Goal: Download file/media

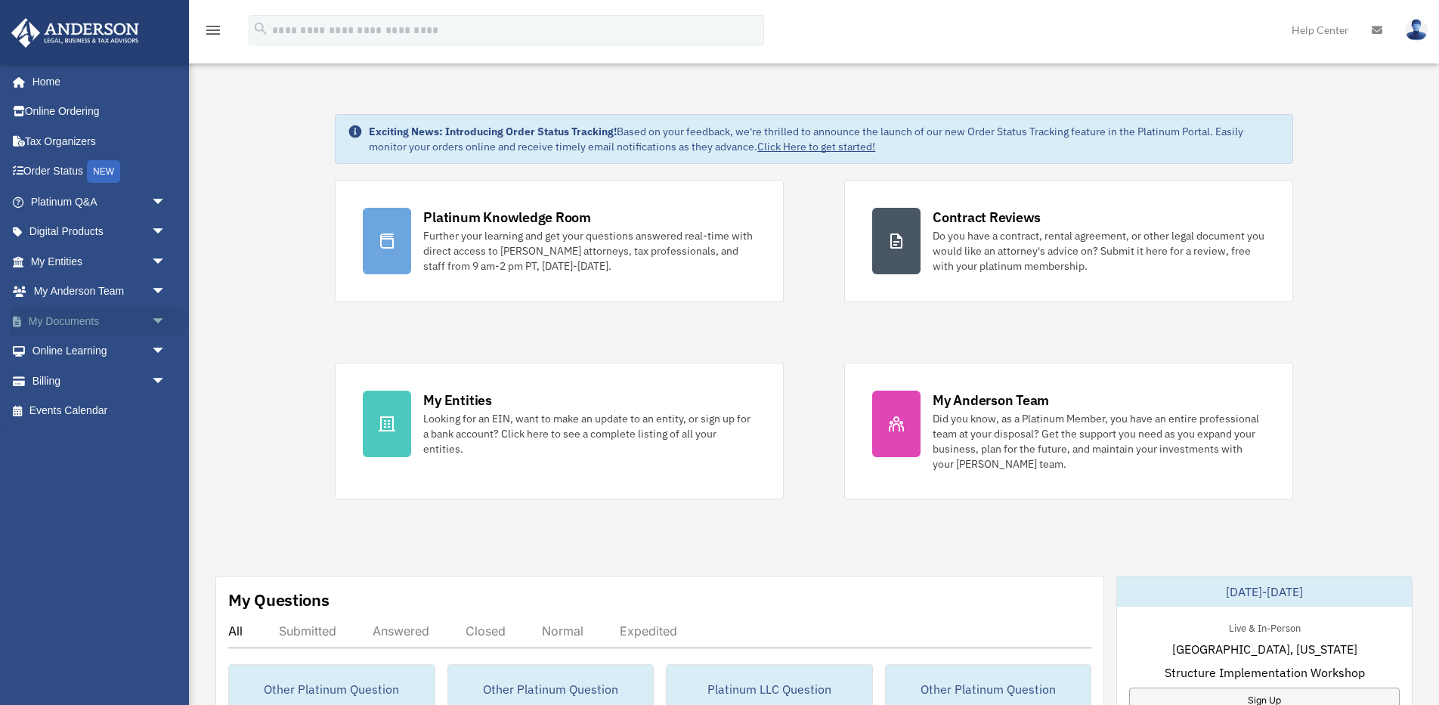
click at [158, 317] on span "arrow_drop_down" at bounding box center [166, 321] width 30 height 31
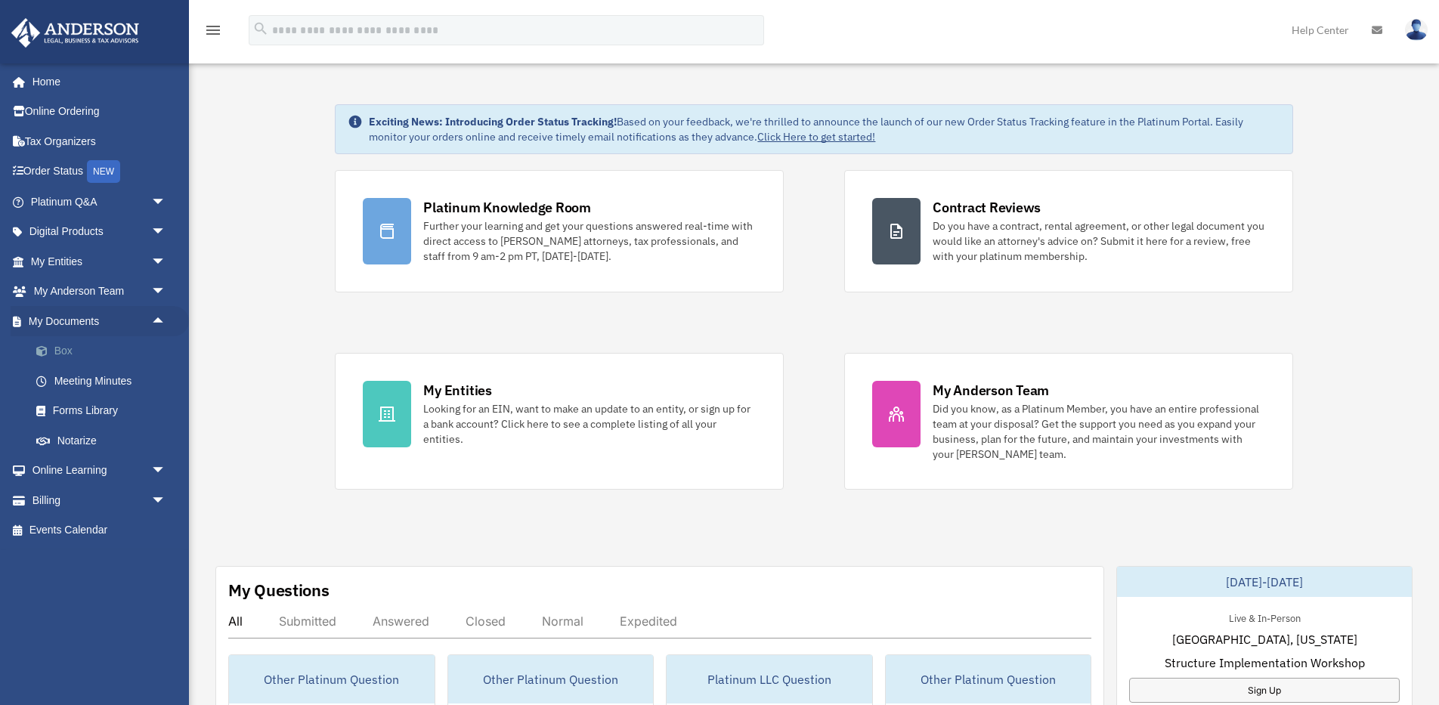
click at [79, 348] on link "Box" at bounding box center [105, 351] width 168 height 30
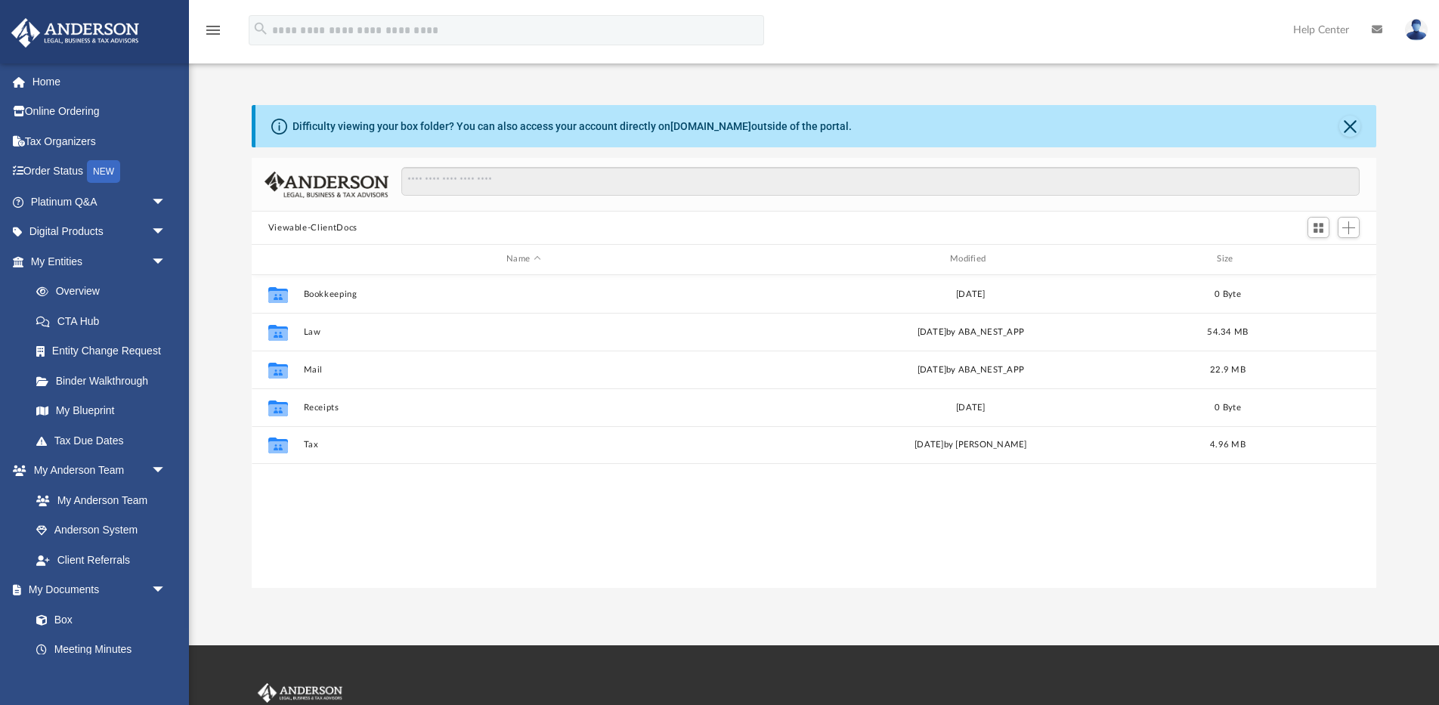
scroll to position [344, 1125]
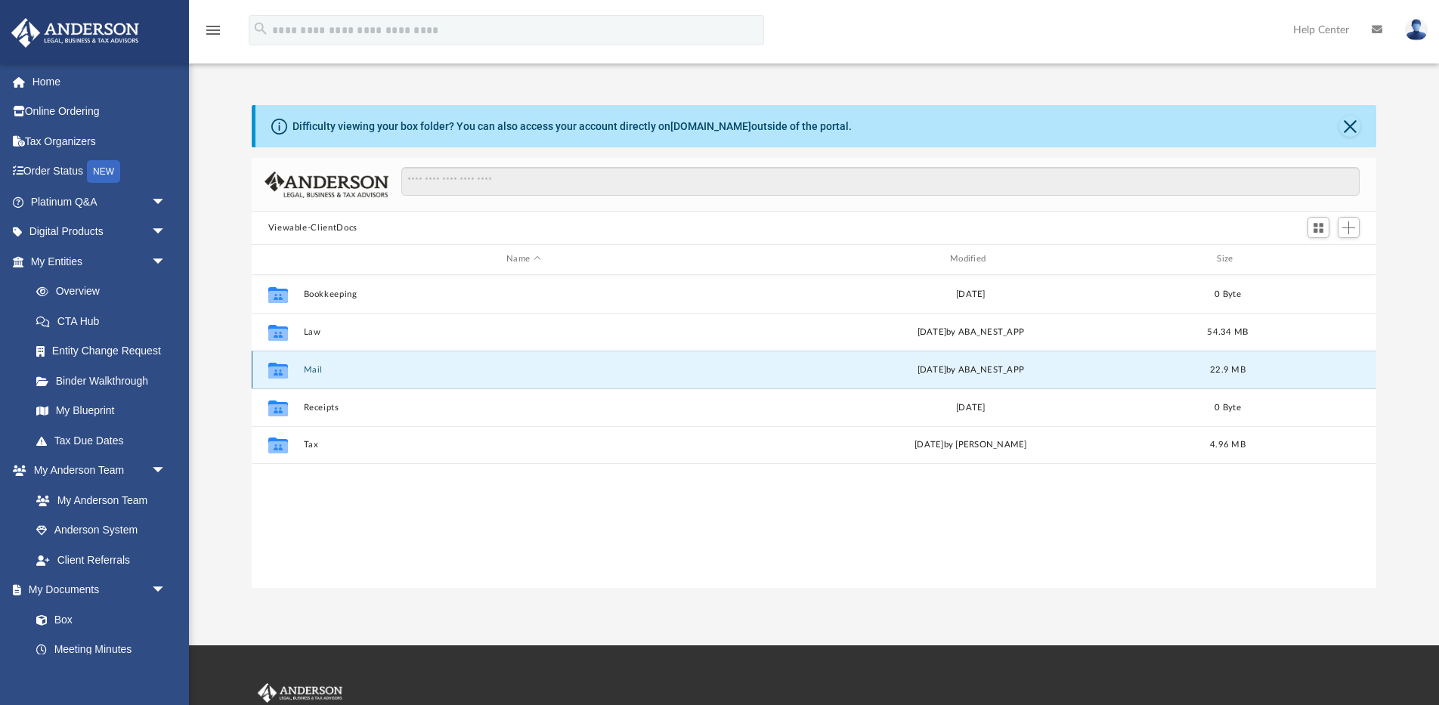
click at [315, 368] on button "Mail" at bounding box center [523, 370] width 441 height 10
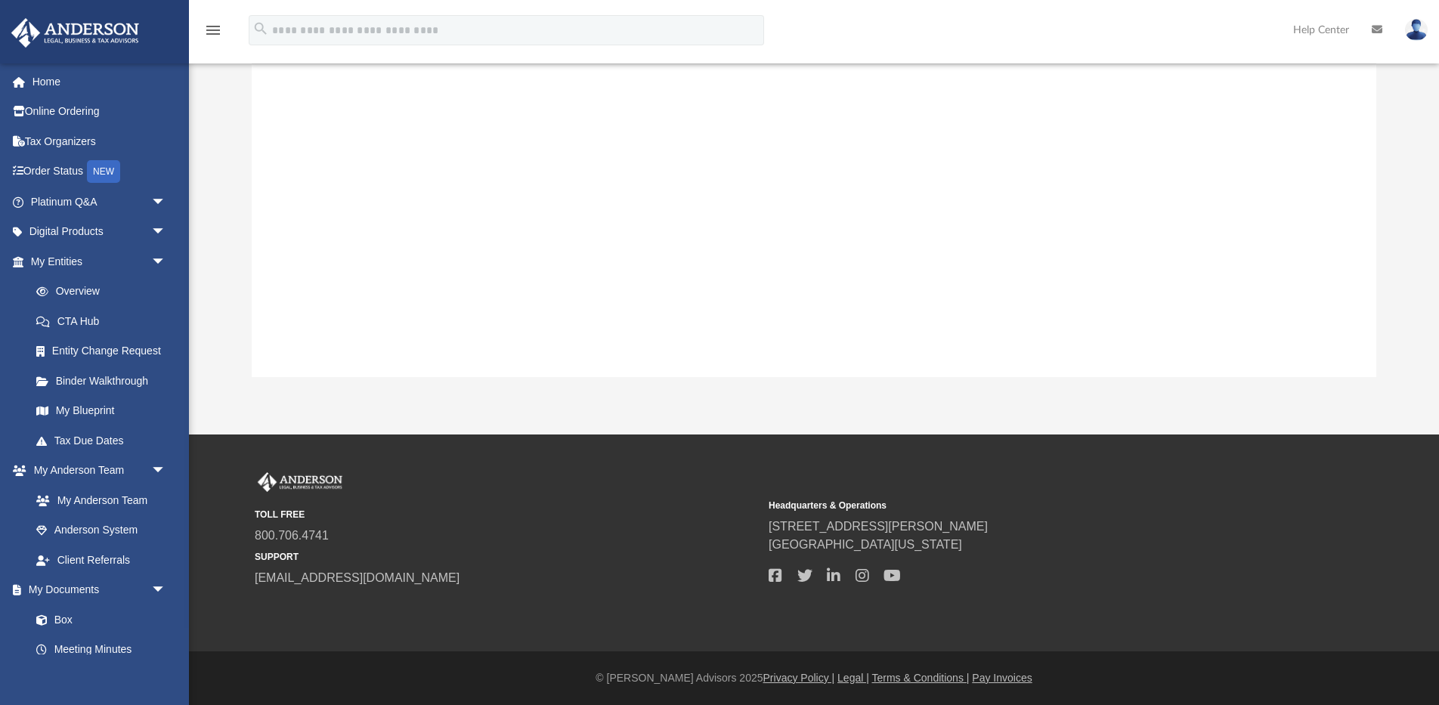
scroll to position [1501, 0]
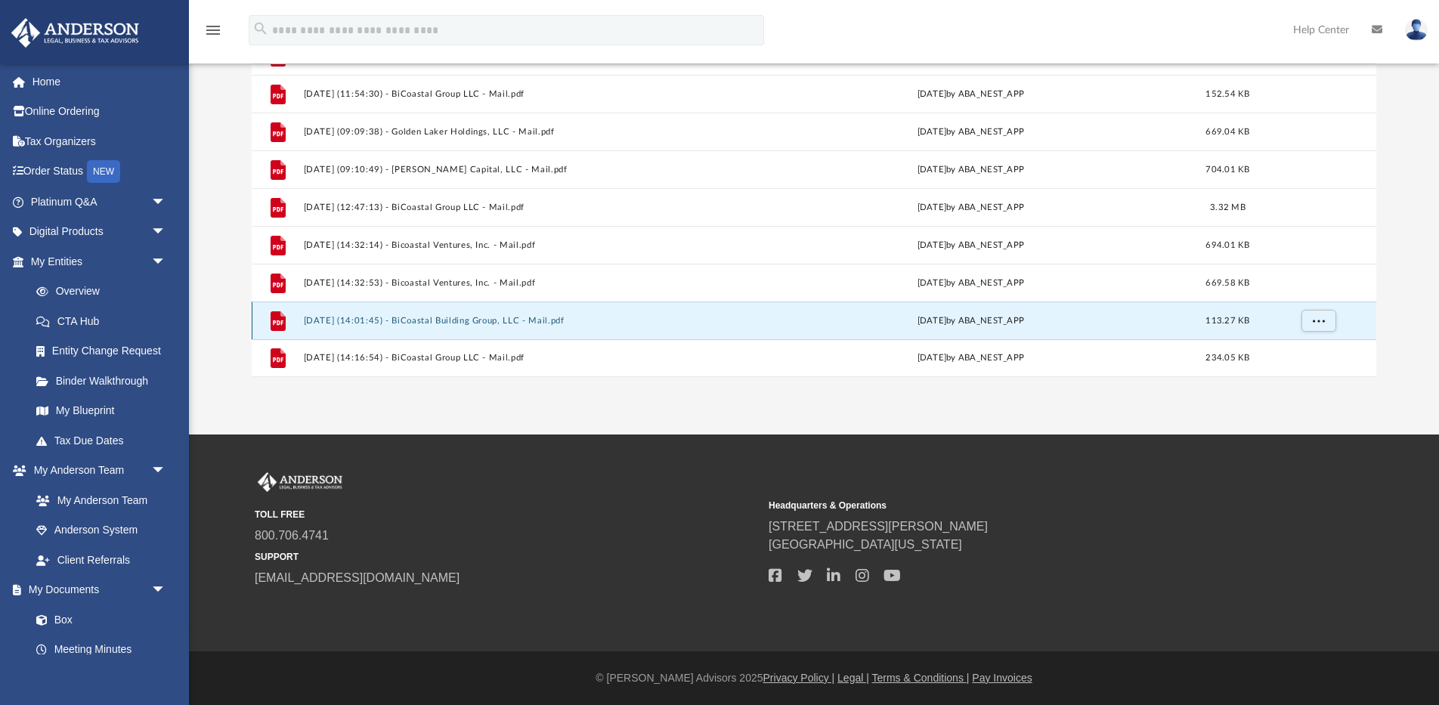
click at [500, 322] on button "[DATE] (14:01:45) - BiCoastal Building Group, LLC - Mail.pdf" at bounding box center [523, 321] width 441 height 10
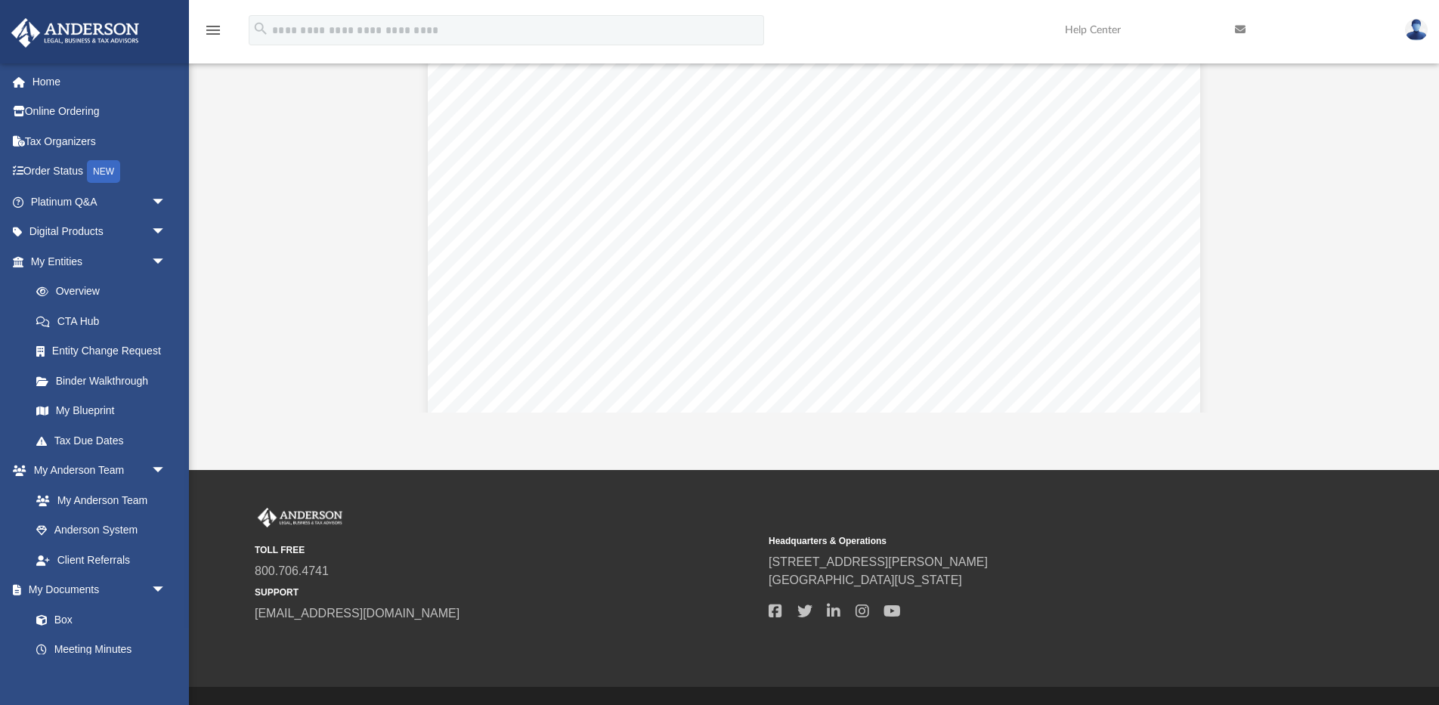
scroll to position [0, 0]
click at [282, 226] on button "Preview" at bounding box center [268, 217] width 33 height 42
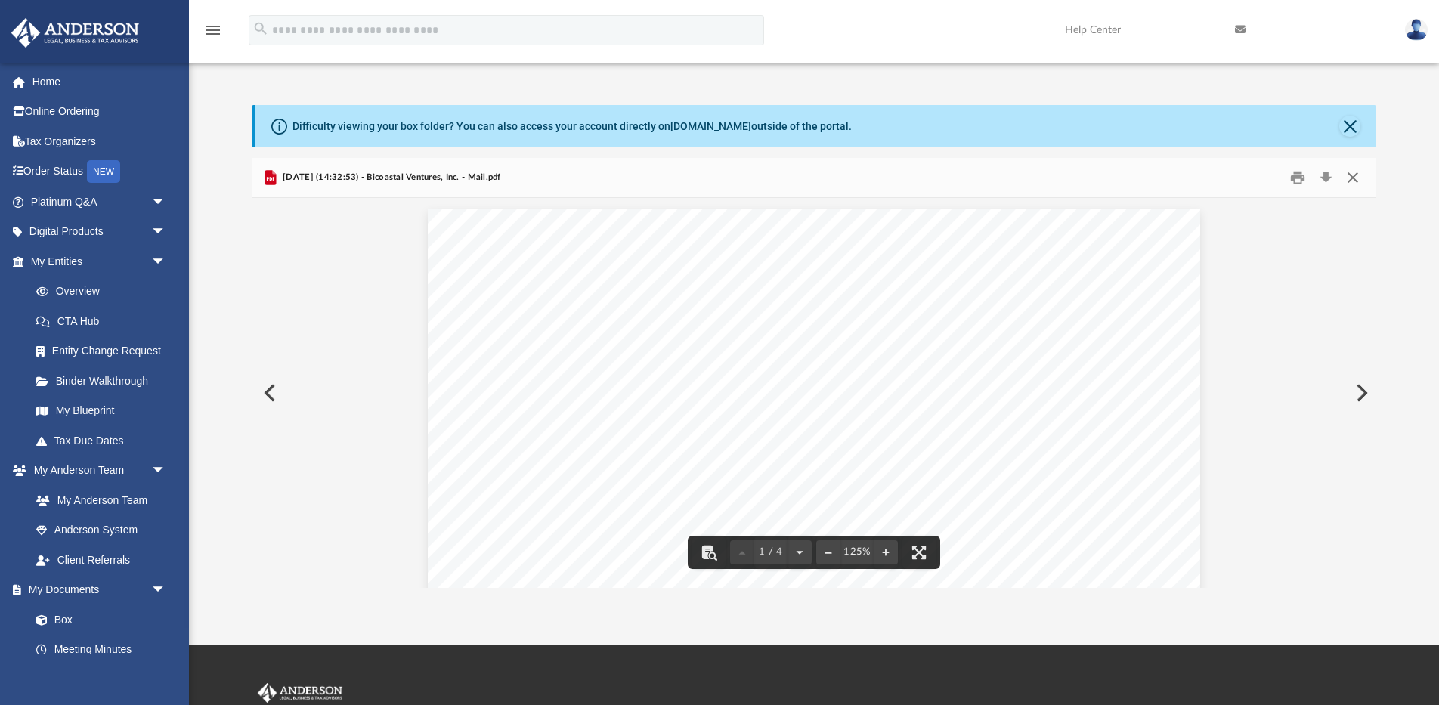
drag, startPoint x: 1351, startPoint y: 171, endPoint x: 1343, endPoint y: 140, distance: 31.9
click at [1351, 171] on button "Close" at bounding box center [1352, 177] width 27 height 23
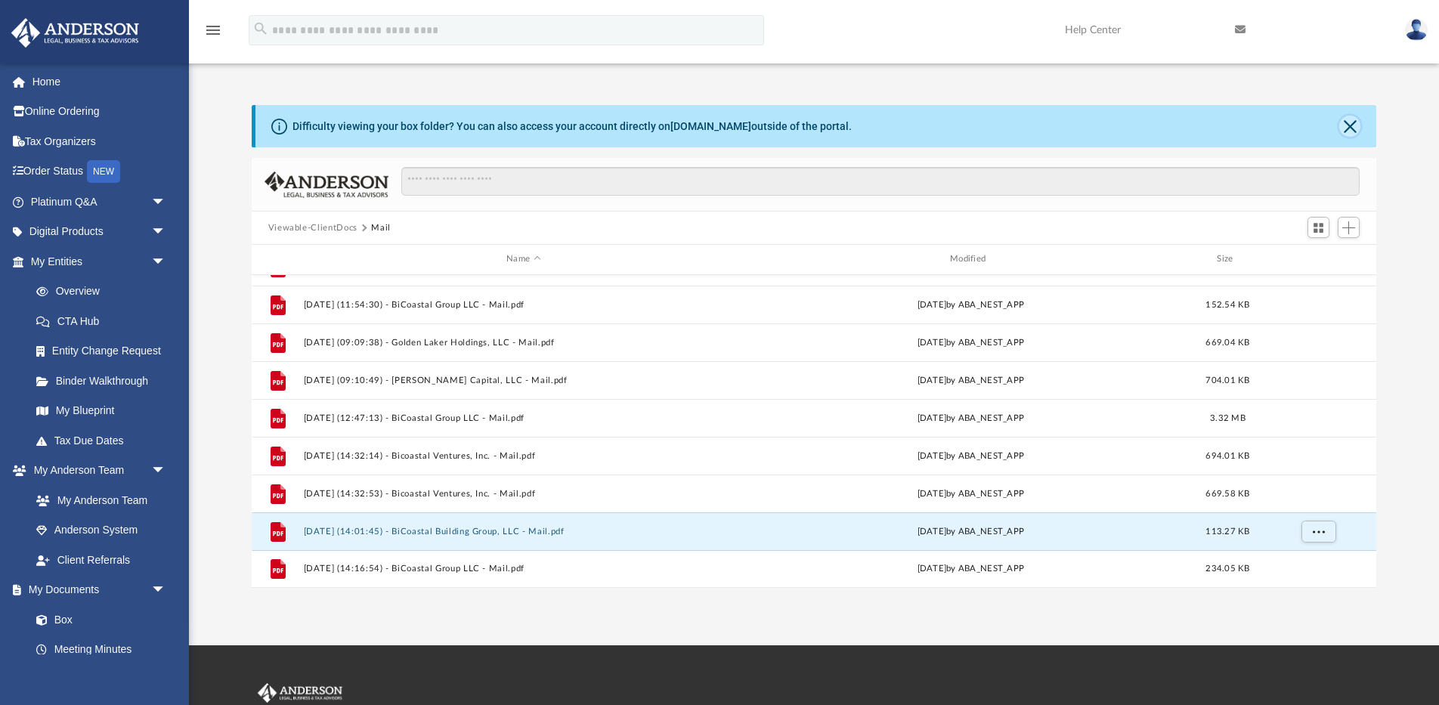
click at [1345, 128] on button "Close" at bounding box center [1349, 126] width 21 height 21
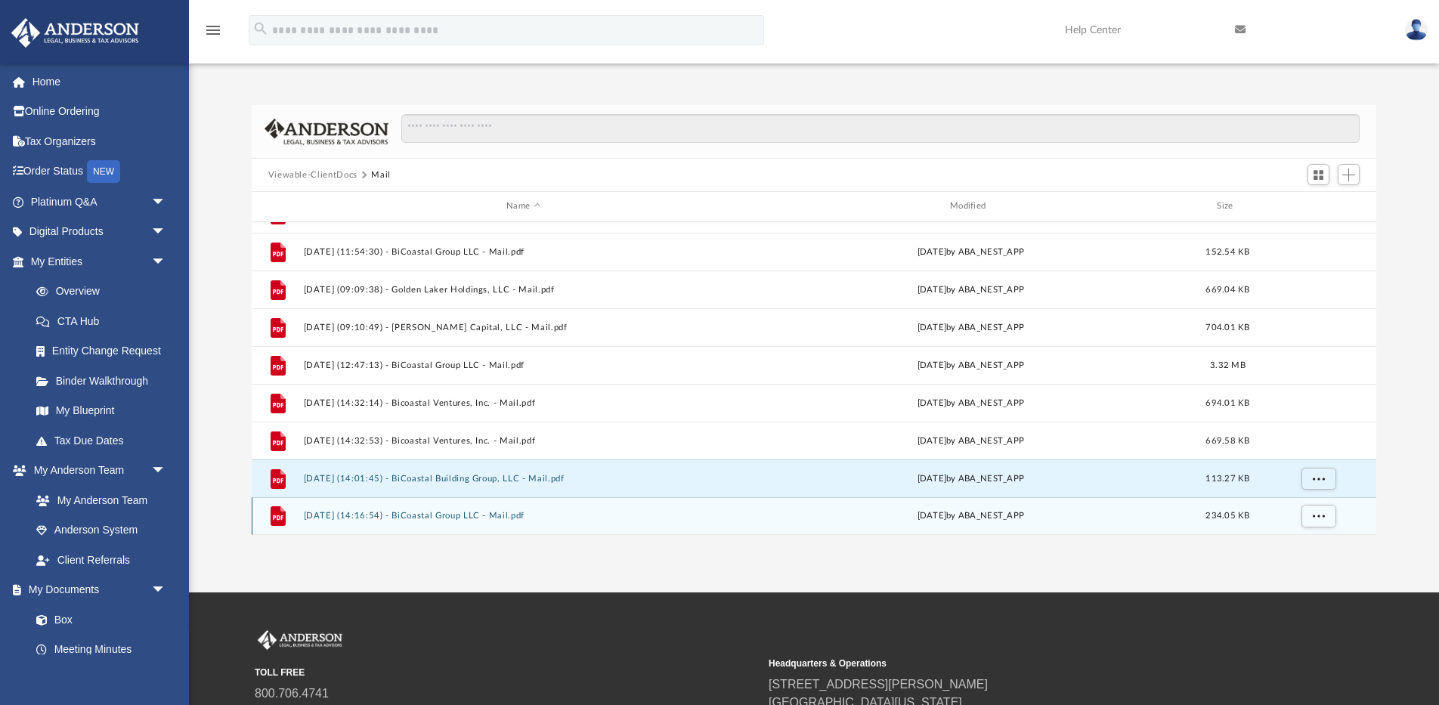
click at [509, 515] on button "2025.09.19 (14:16:54) - BiCoastal Group LLC - Mail.pdf" at bounding box center [523, 516] width 441 height 10
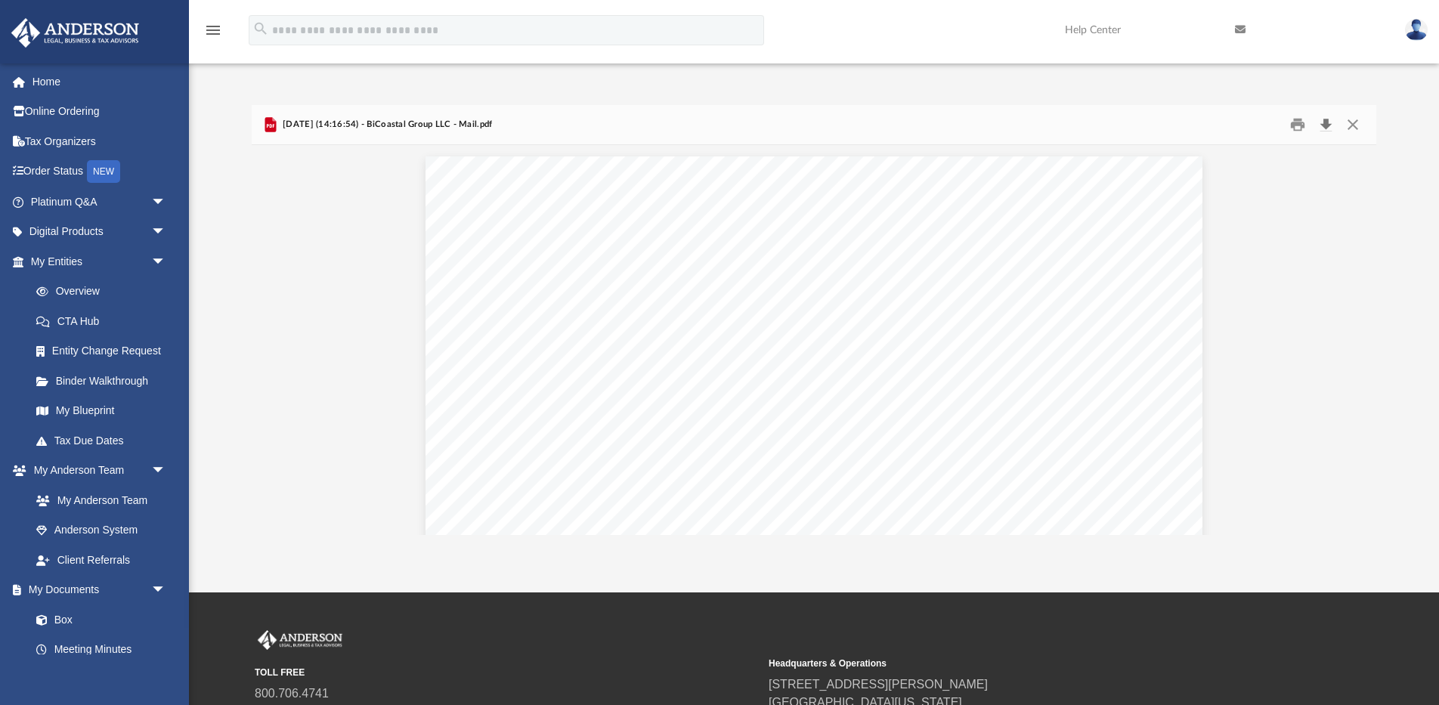
click at [1324, 122] on button "Download" at bounding box center [1325, 124] width 27 height 23
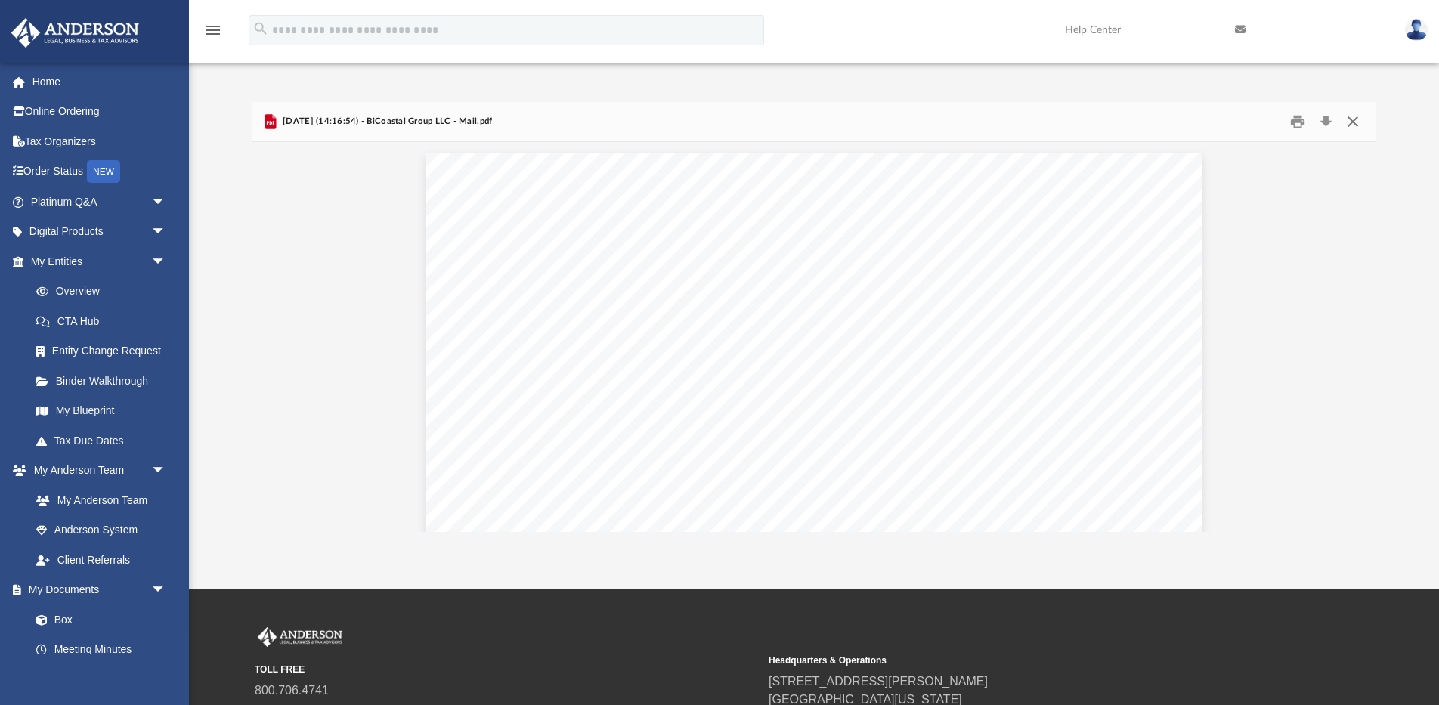
click at [1351, 121] on button "Close" at bounding box center [1352, 121] width 27 height 23
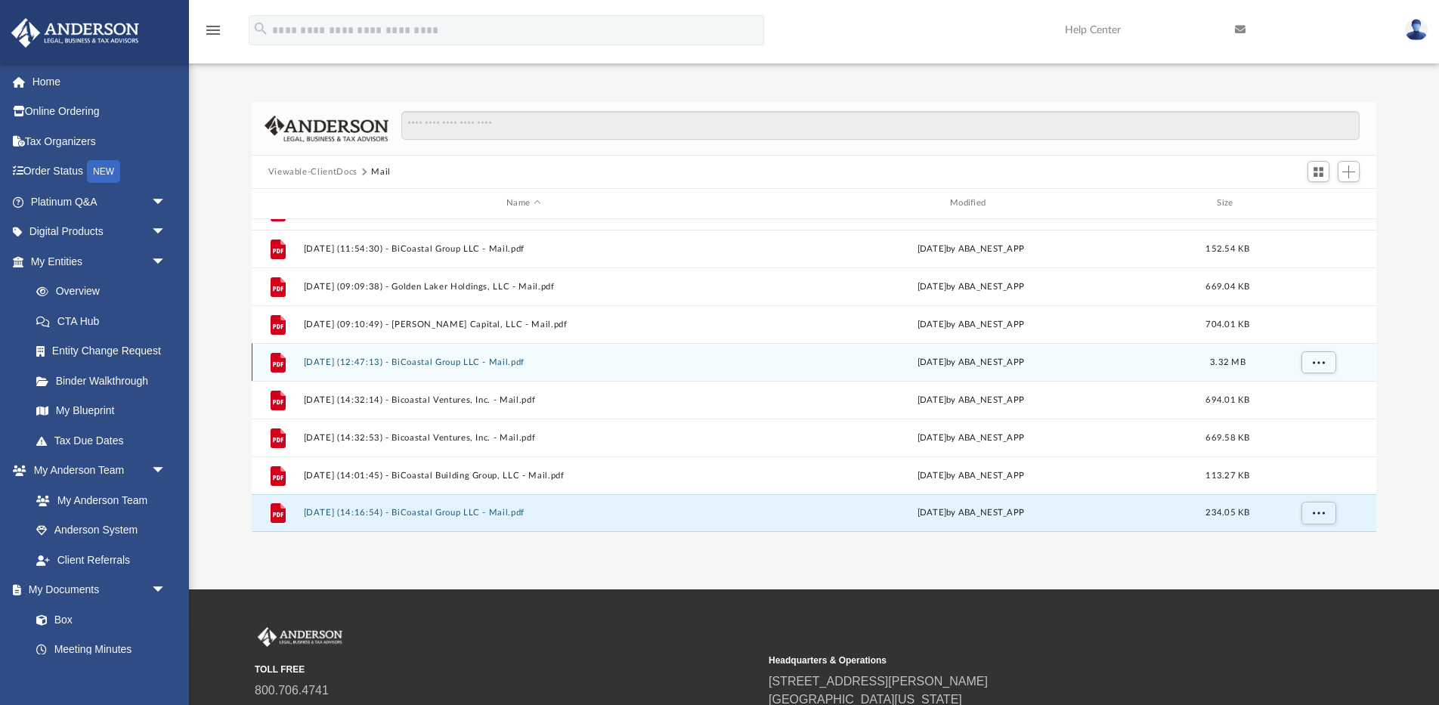
scroll to position [158, 0]
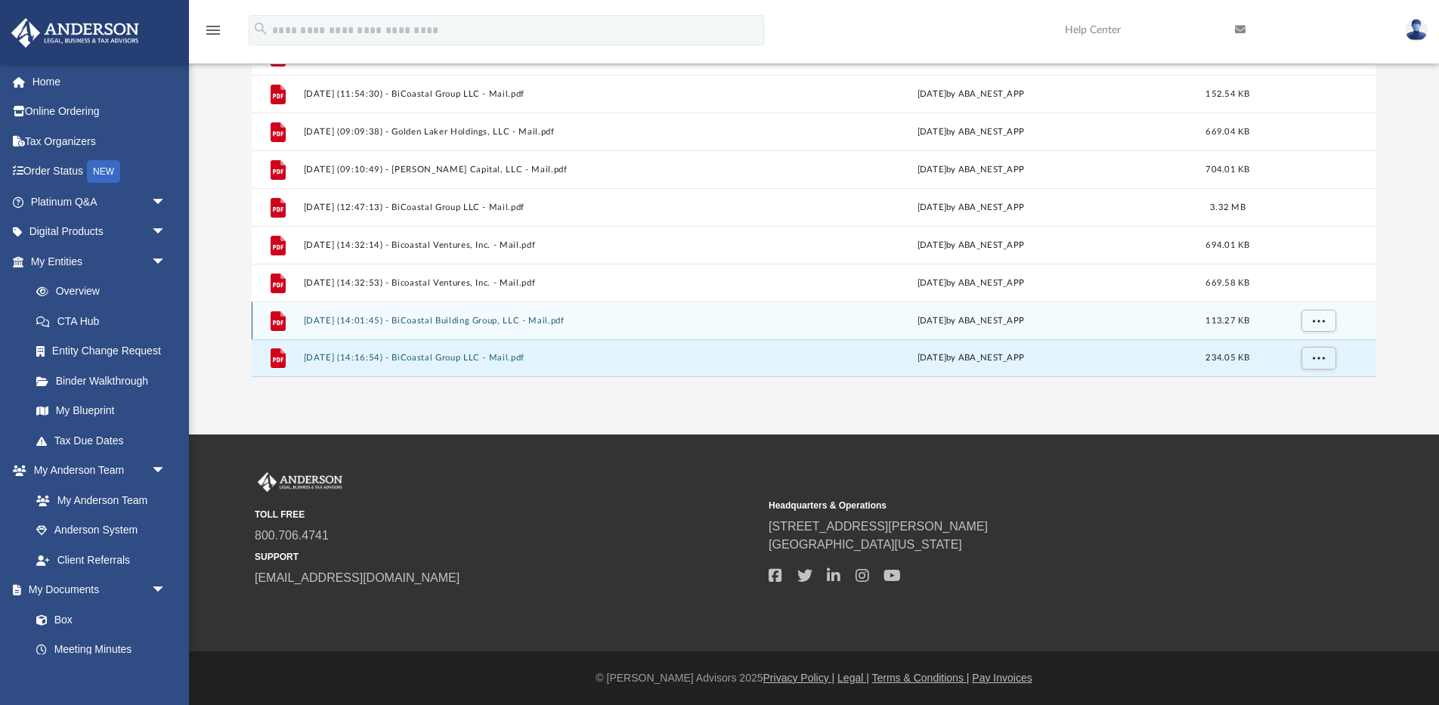
click at [480, 323] on button "2025.09.18 (14:01:45) - BiCoastal Building Group, LLC - Mail.pdf" at bounding box center [523, 321] width 441 height 10
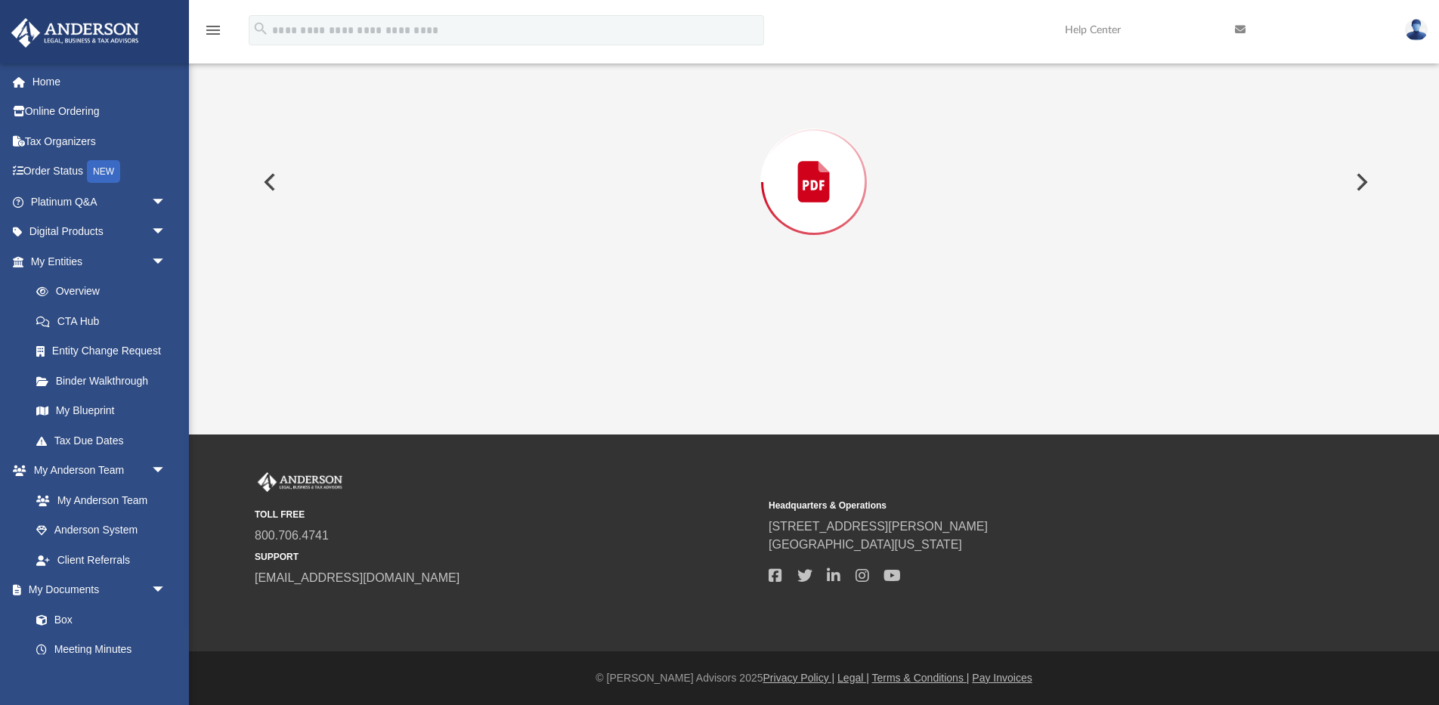
scroll to position [105, 0]
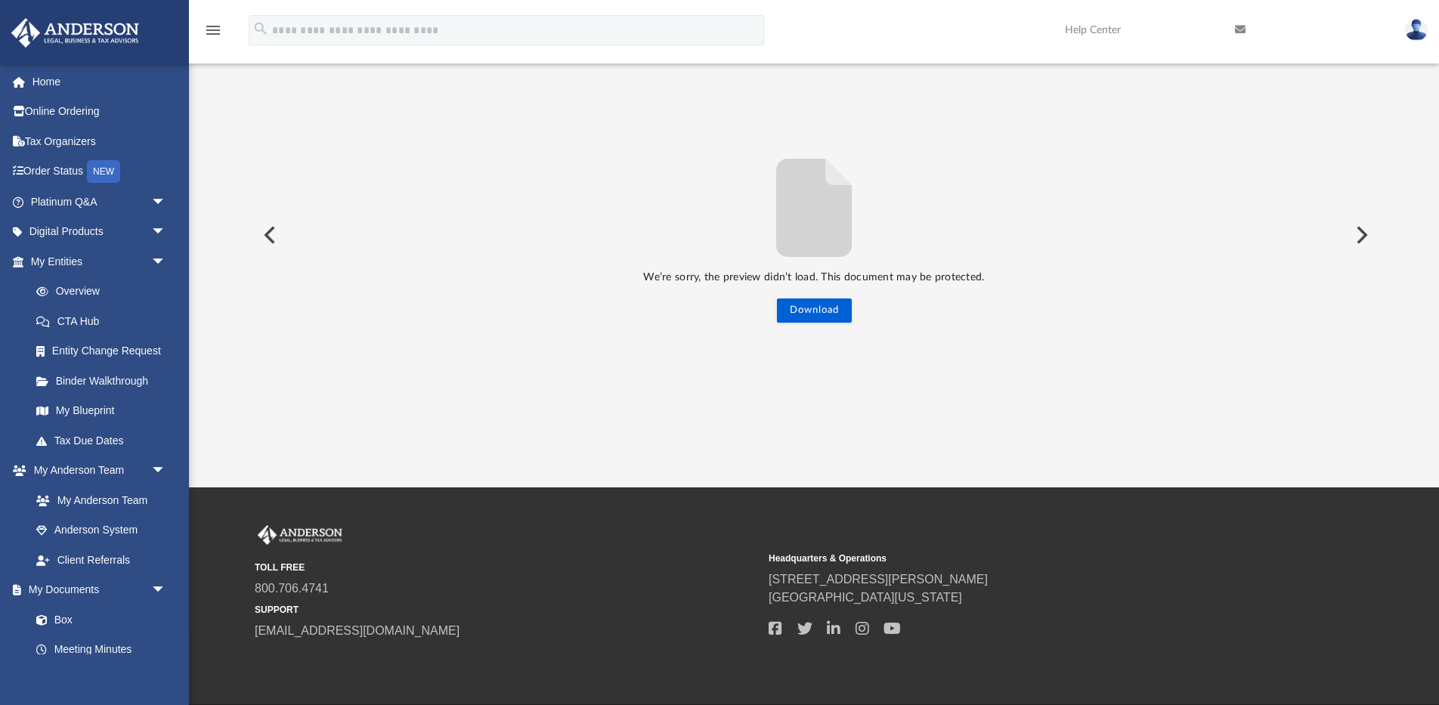
click at [674, 299] on div "We’re sorry, the preview didn’t load. This document may be protected. Download" at bounding box center [814, 234] width 1125 height 175
click at [267, 236] on button "Preview" at bounding box center [268, 235] width 33 height 42
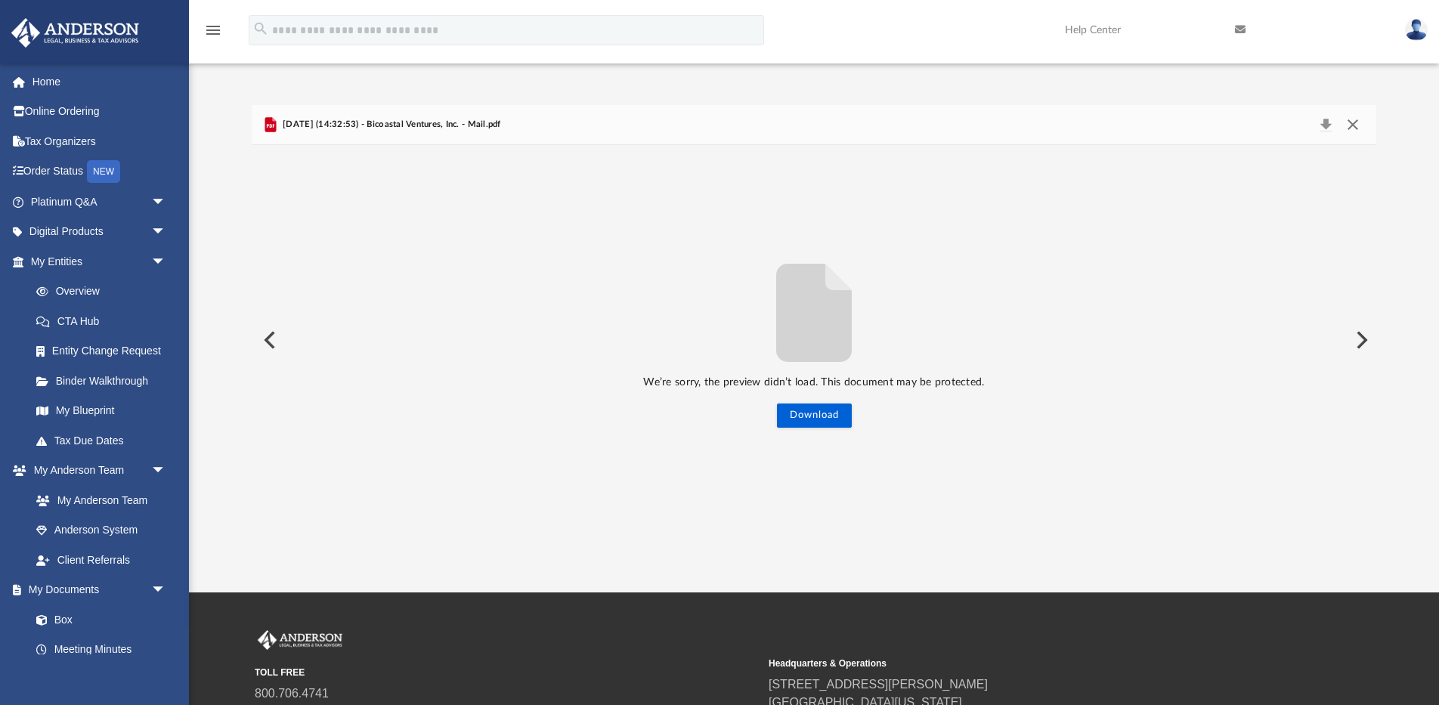
click at [1355, 125] on button "Close" at bounding box center [1352, 124] width 27 height 21
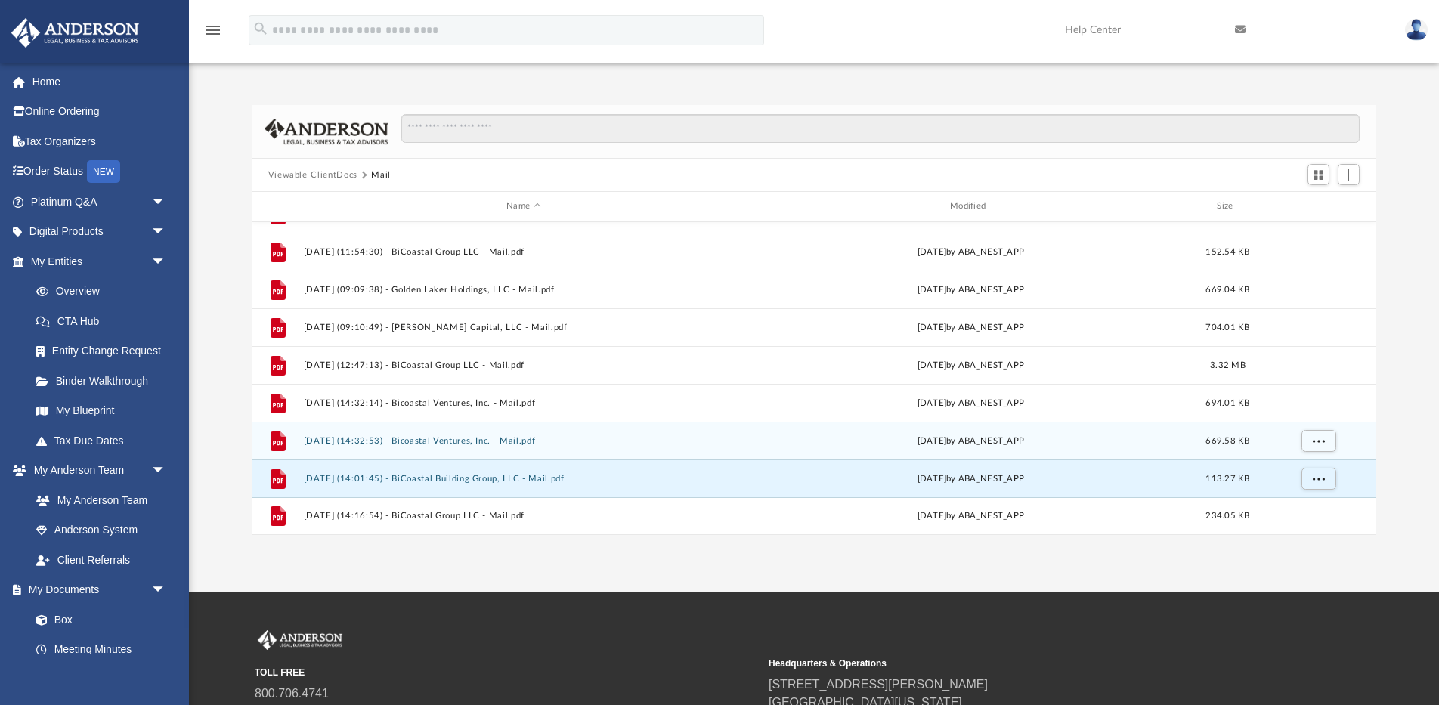
click at [484, 443] on button "2025.09.17 (14:32:53) - Bicoastal Ventures, Inc. - Mail.pdf" at bounding box center [523, 441] width 441 height 10
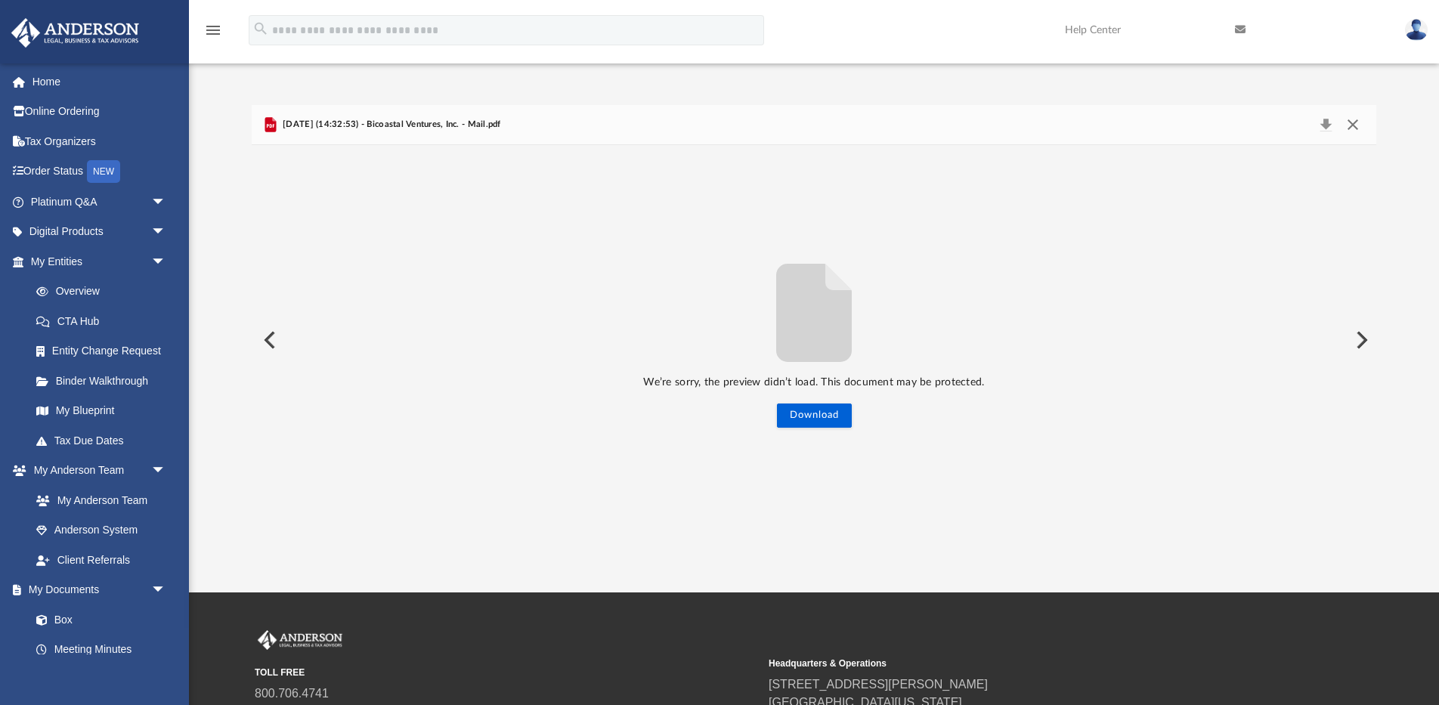
click at [1356, 126] on button "Close" at bounding box center [1352, 124] width 27 height 21
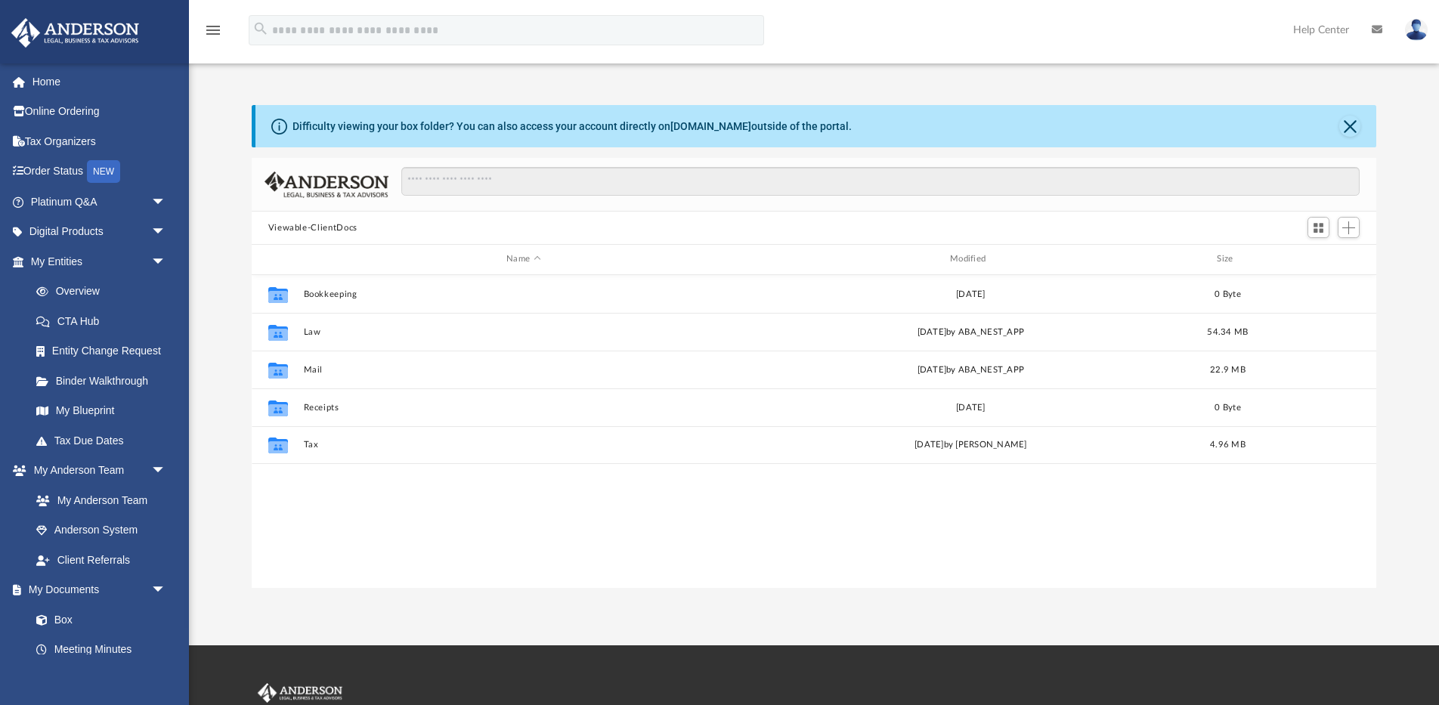
scroll to position [344, 1125]
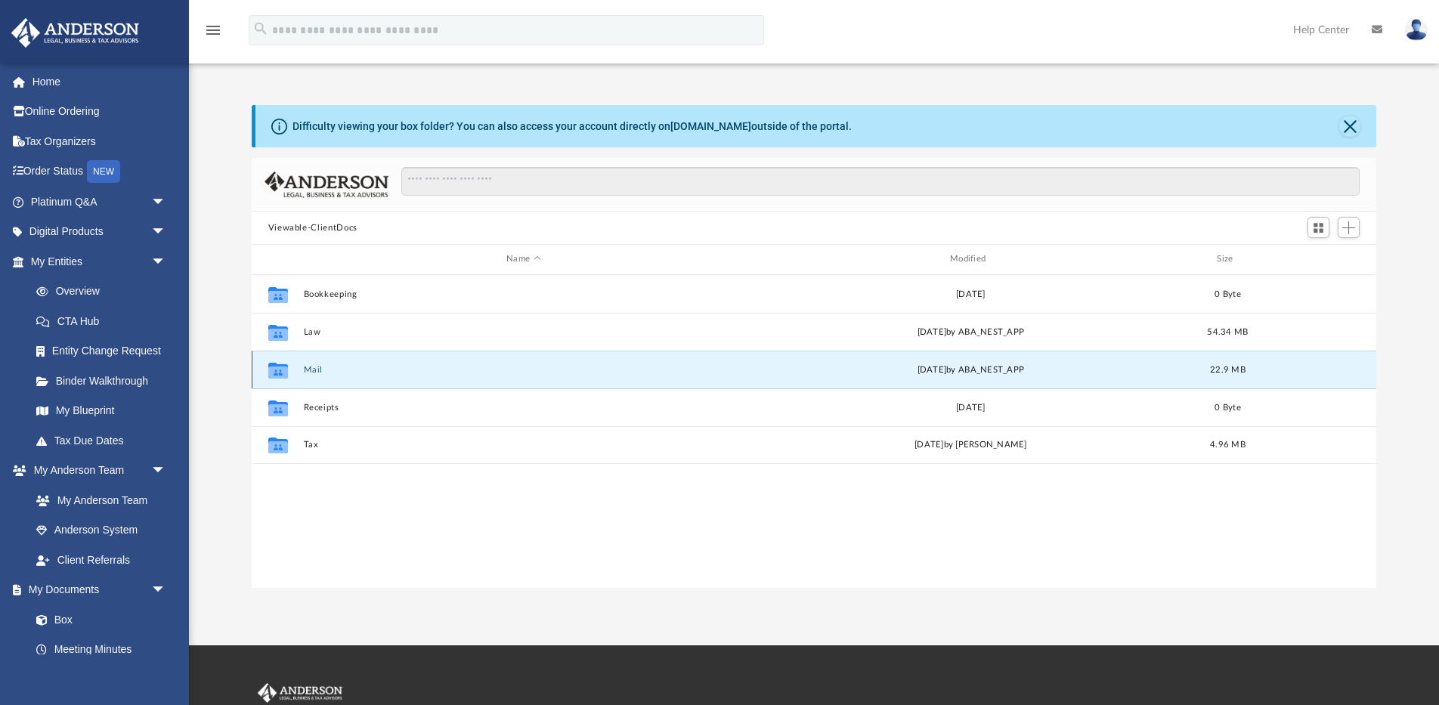
click at [310, 369] on button "Mail" at bounding box center [523, 370] width 441 height 10
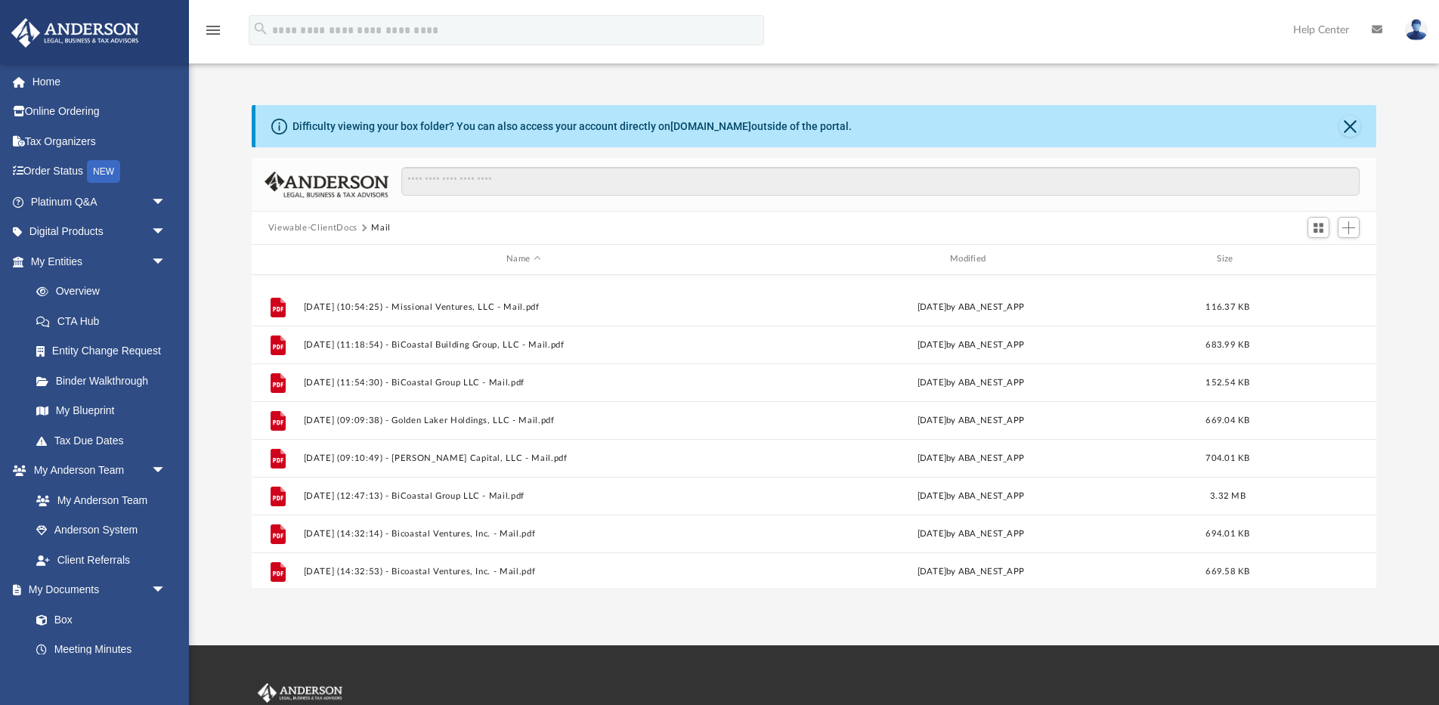
scroll to position [1501, 0]
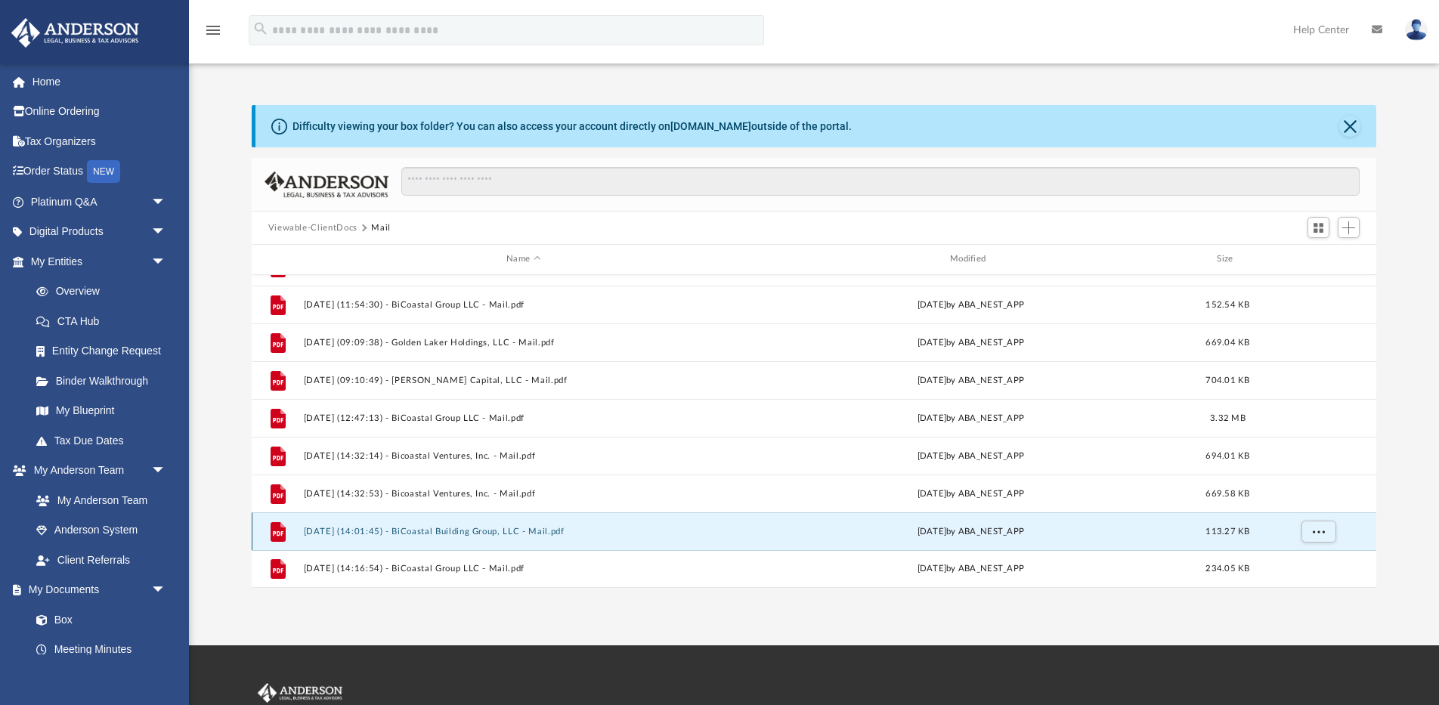
click at [489, 533] on button "[DATE] (14:01:45) - BiCoastal Building Group, LLC - Mail.pdf" at bounding box center [523, 532] width 441 height 10
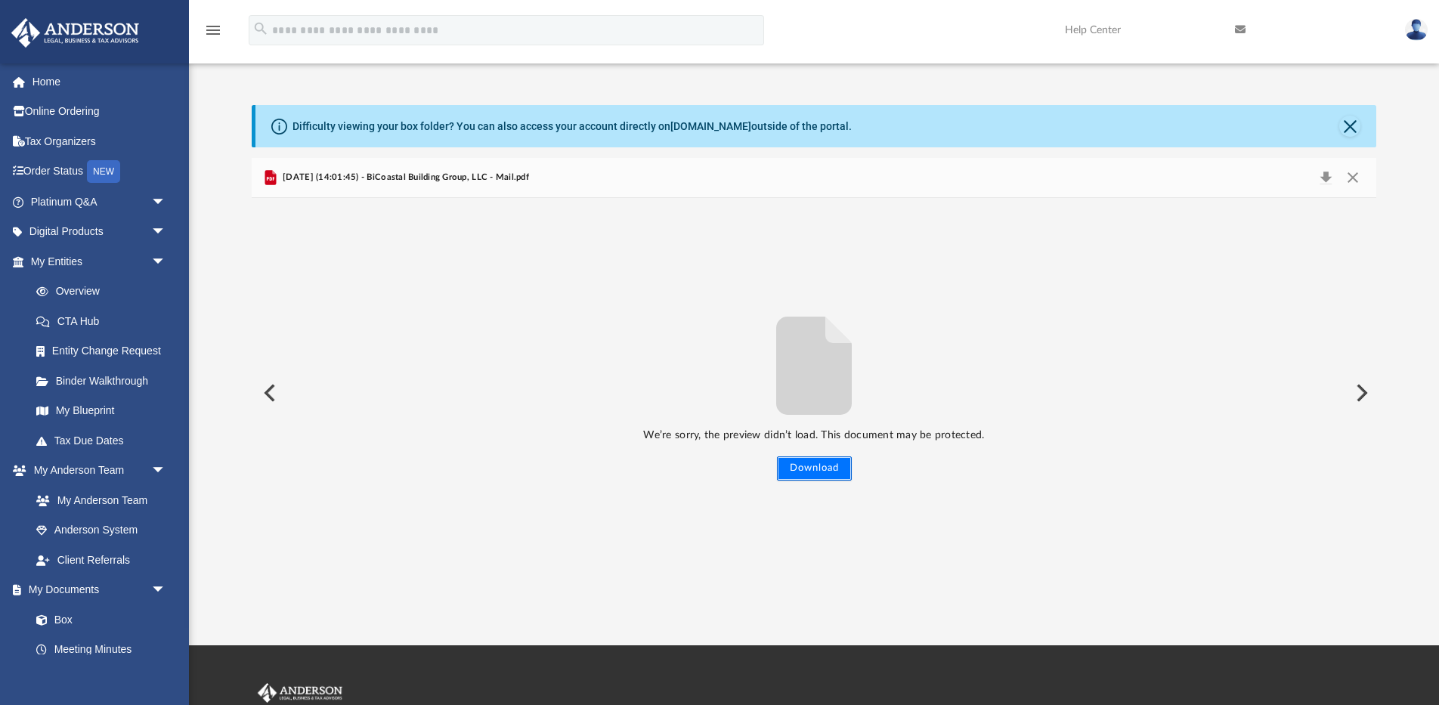
click at [818, 466] on button "Download" at bounding box center [814, 468] width 75 height 24
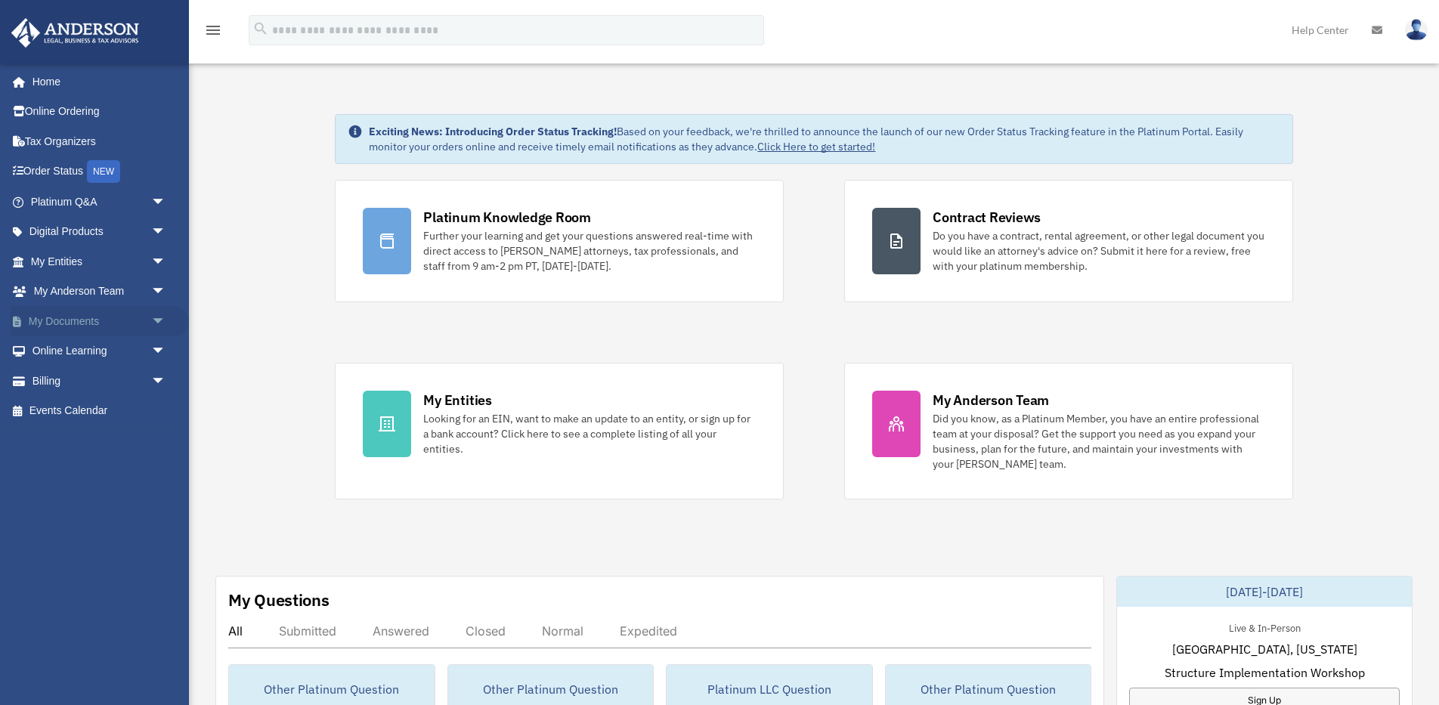
scroll to position [34, 0]
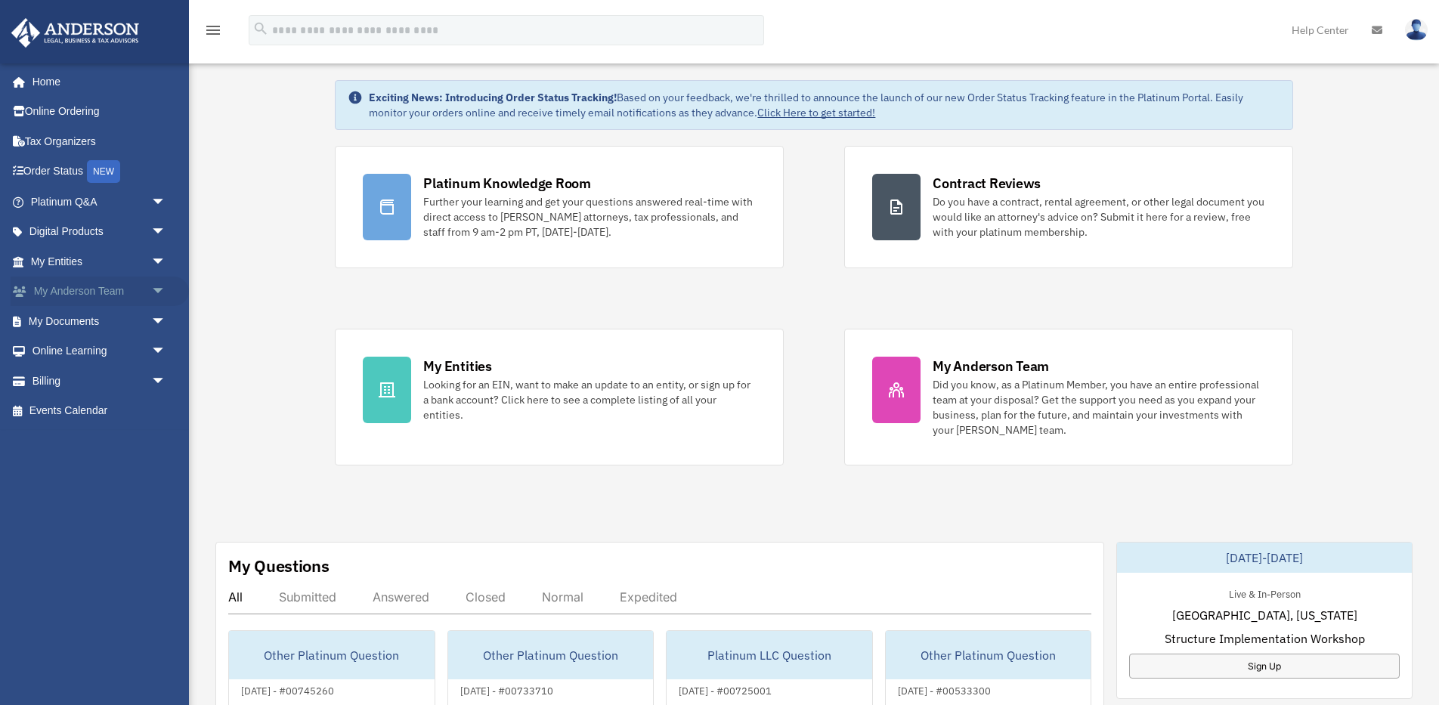
click at [159, 287] on span "arrow_drop_down" at bounding box center [166, 292] width 30 height 31
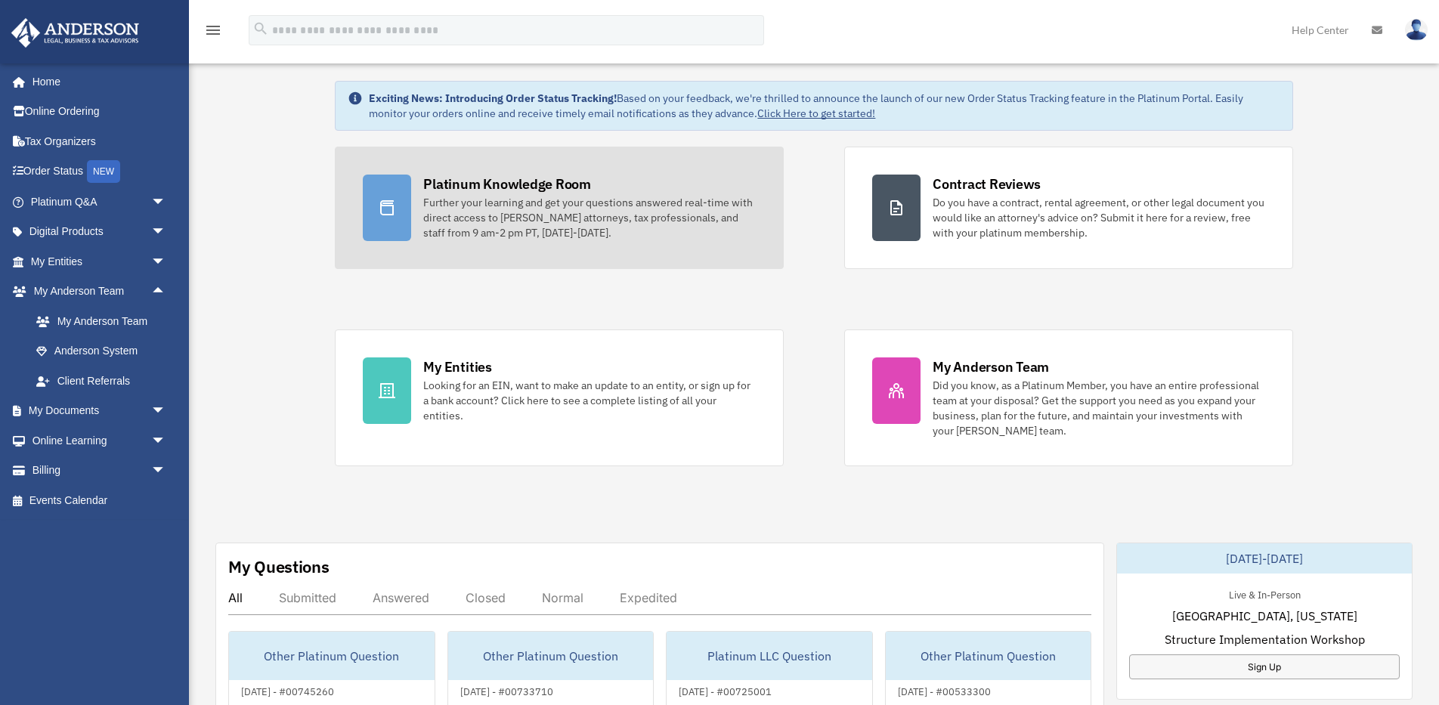
click at [577, 192] on div "Platinum Knowledge Room" at bounding box center [507, 184] width 168 height 19
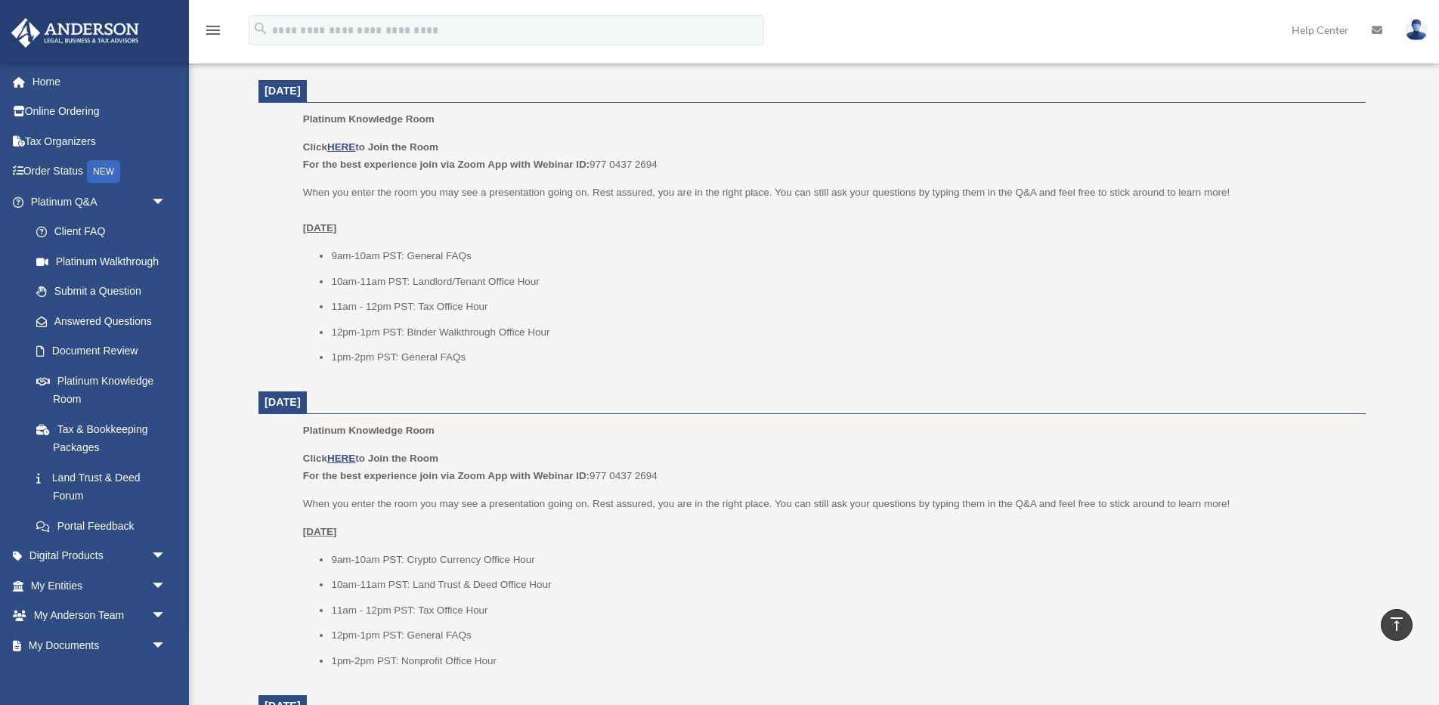
scroll to position [590, 0]
click at [346, 149] on link "HERE" at bounding box center [341, 147] width 28 height 11
